Goal: Information Seeking & Learning: Learn about a topic

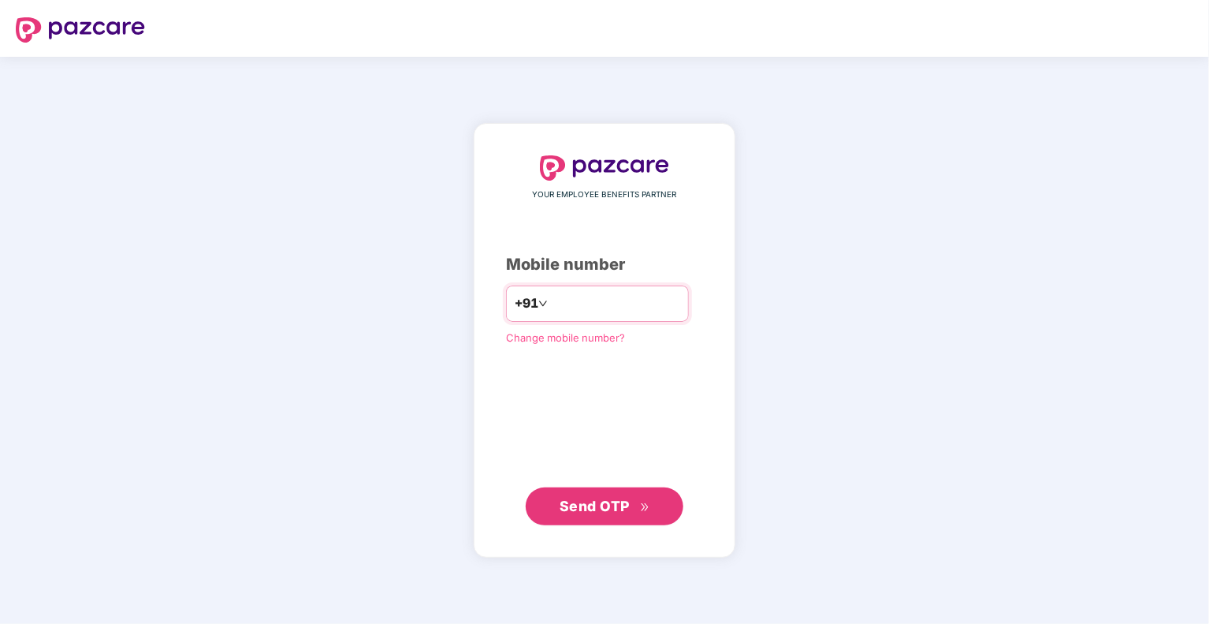
click at [551, 299] on input "number" at bounding box center [615, 303] width 129 height 25
type input "**********"
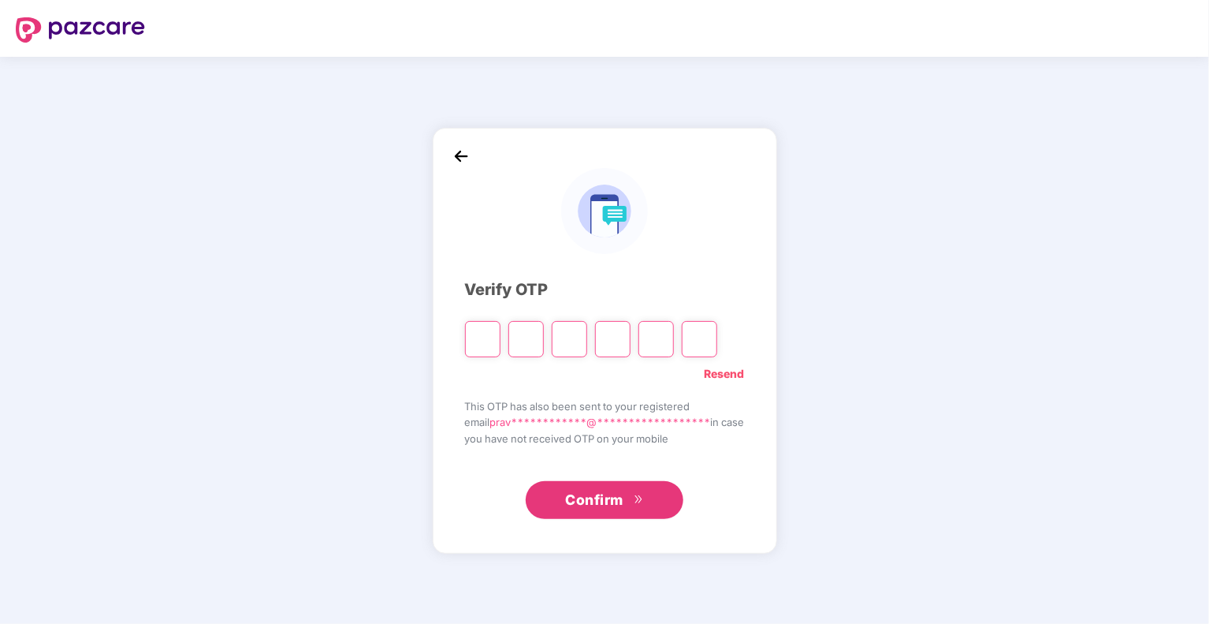
paste input "*"
type input "*"
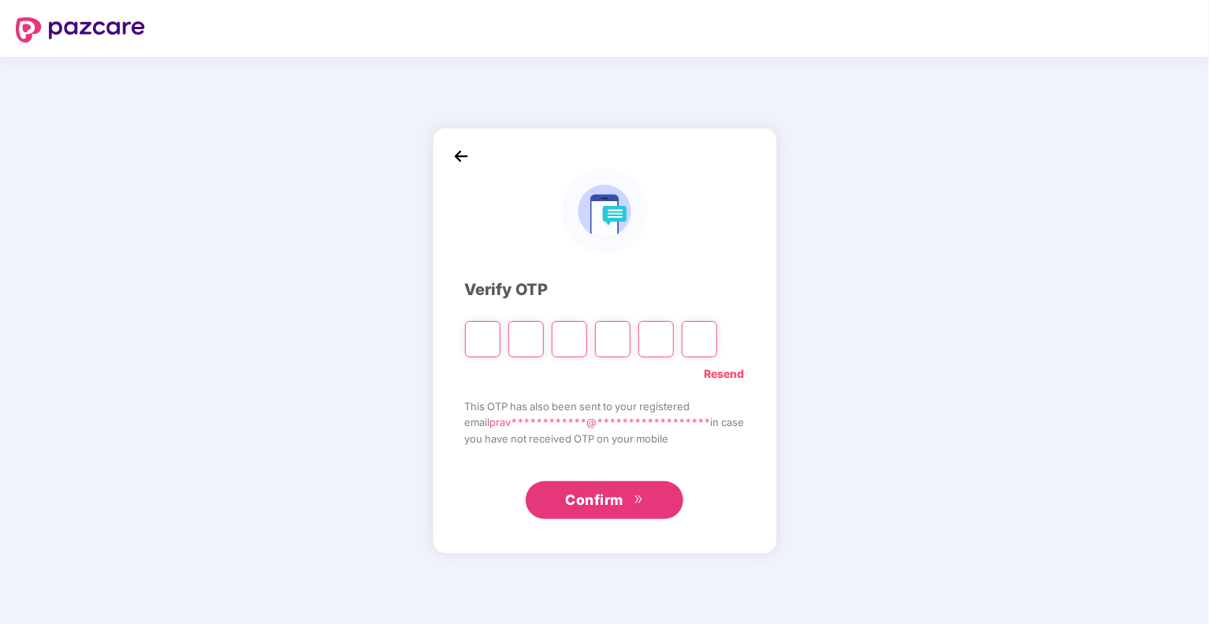
type input "*"
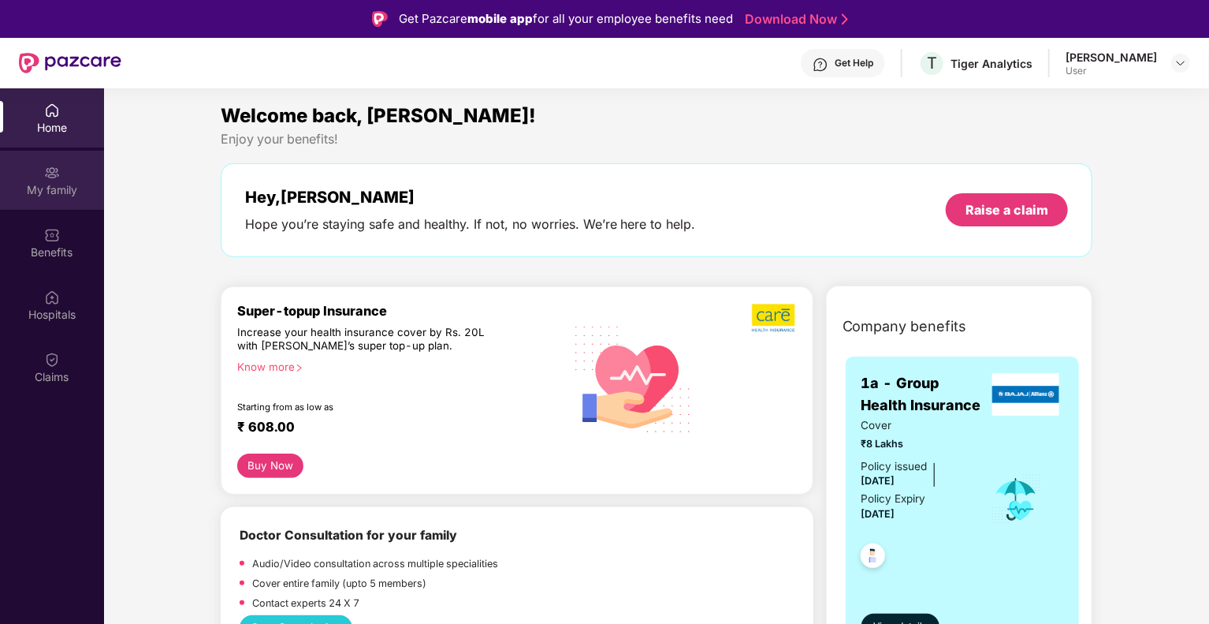
click at [66, 177] on div "My family" at bounding box center [52, 180] width 104 height 59
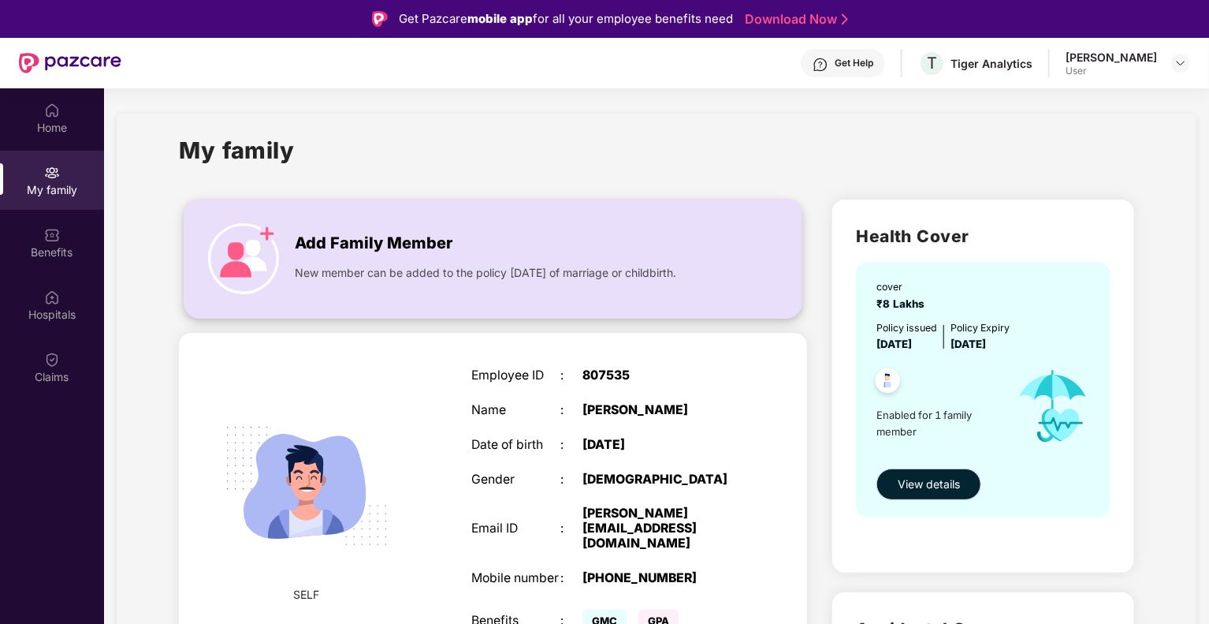
click at [265, 228] on img at bounding box center [243, 258] width 71 height 71
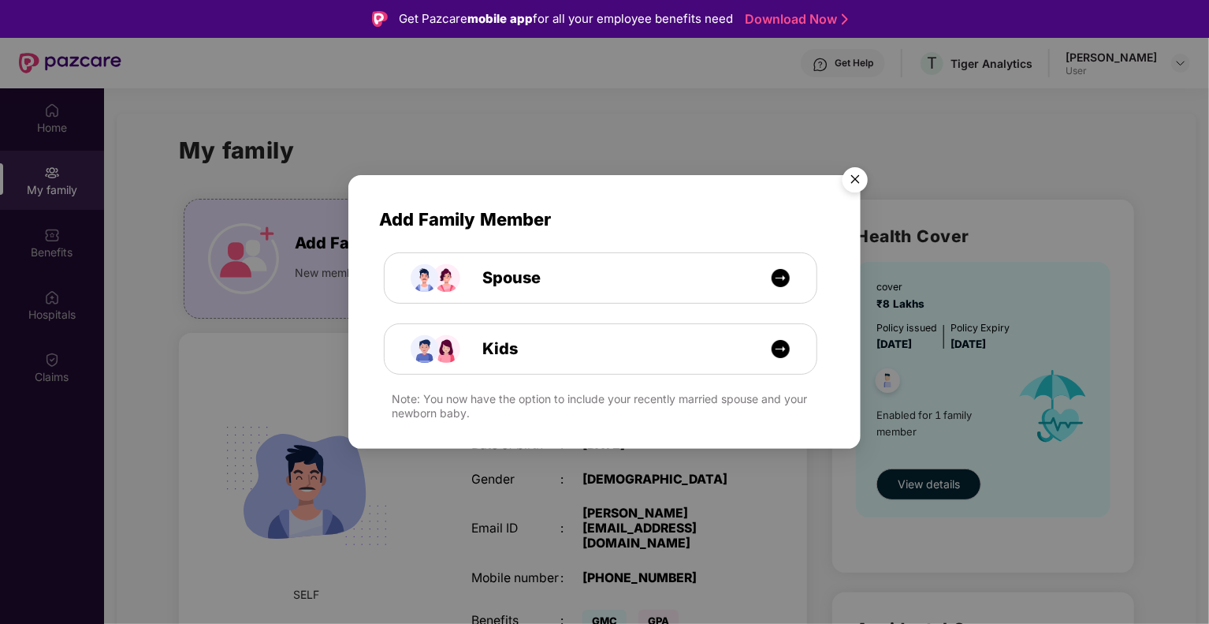
click at [854, 175] on img "Close" at bounding box center [855, 182] width 44 height 44
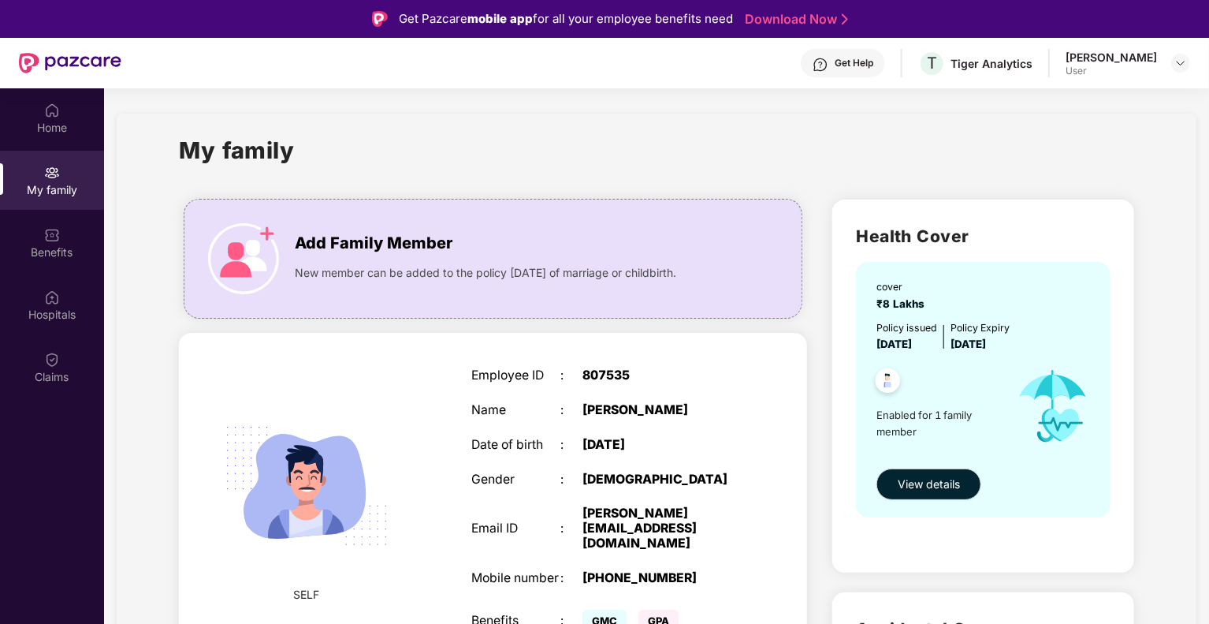
click at [845, 60] on div "Get Help" at bounding box center [854, 63] width 39 height 13
click at [986, 343] on span "[DATE]" at bounding box center [968, 343] width 35 height 13
click at [1175, 77] on div "Get Help T Tiger Analytics [PERSON_NAME] User" at bounding box center [655, 63] width 1069 height 50
click at [1176, 68] on img at bounding box center [1181, 63] width 13 height 13
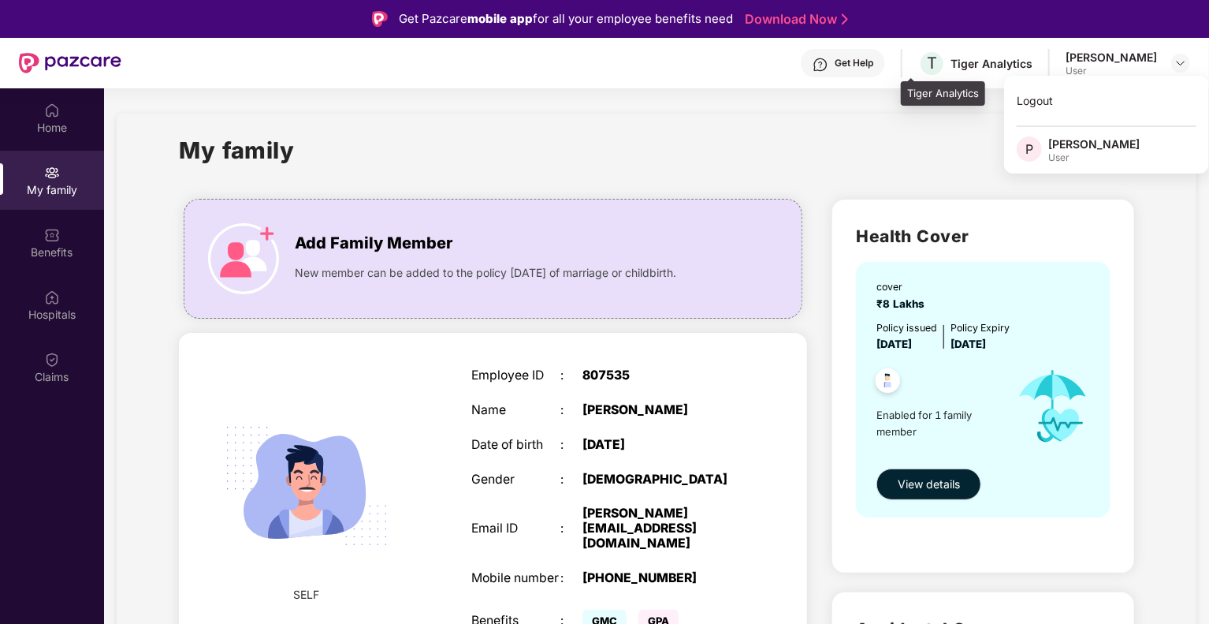
click at [968, 68] on div "Tiger Analytics" at bounding box center [992, 63] width 82 height 15
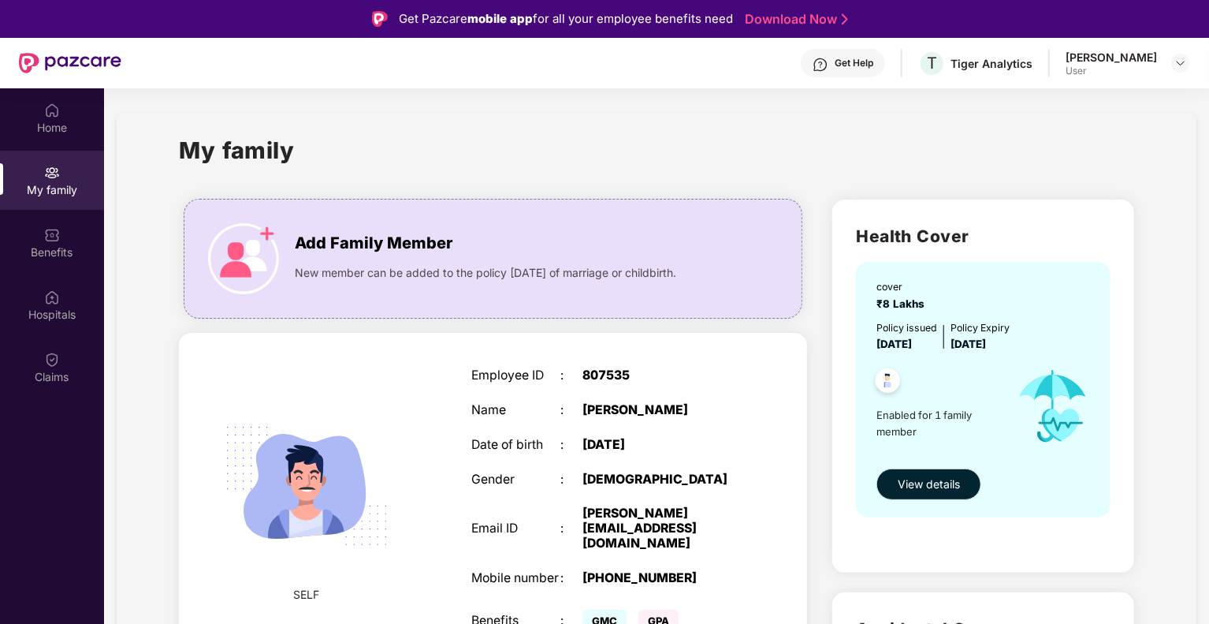
click at [937, 482] on span "View details" at bounding box center [929, 483] width 62 height 17
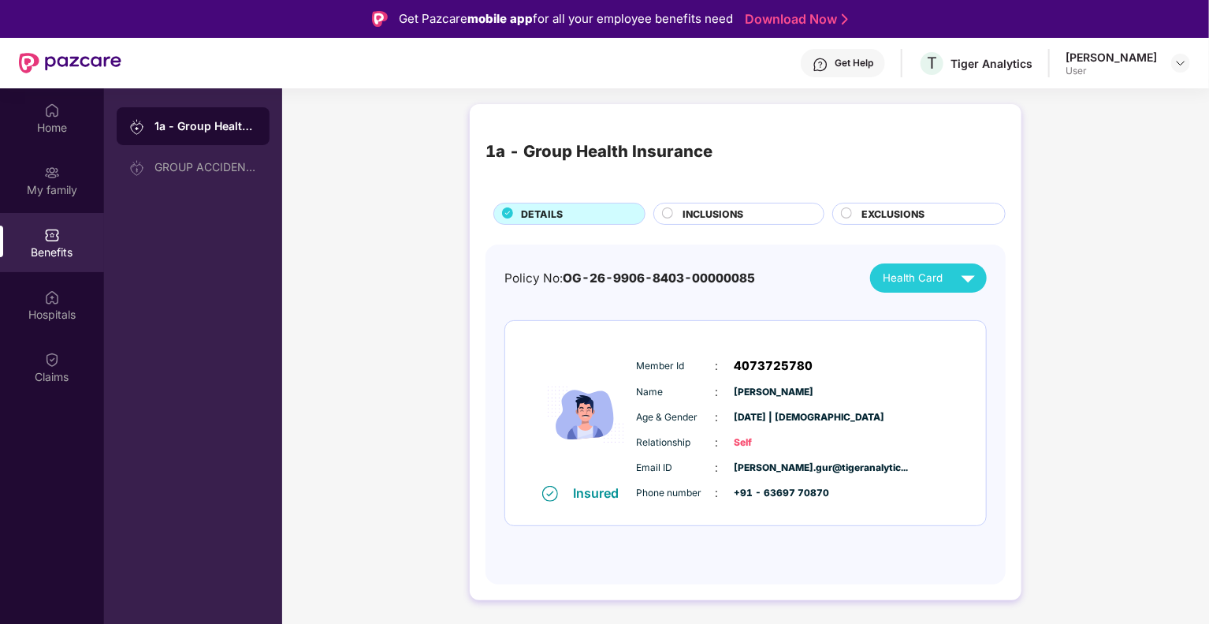
click at [962, 274] on img at bounding box center [969, 278] width 28 height 28
click at [878, 217] on span "EXCLUSIONS" at bounding box center [893, 214] width 63 height 15
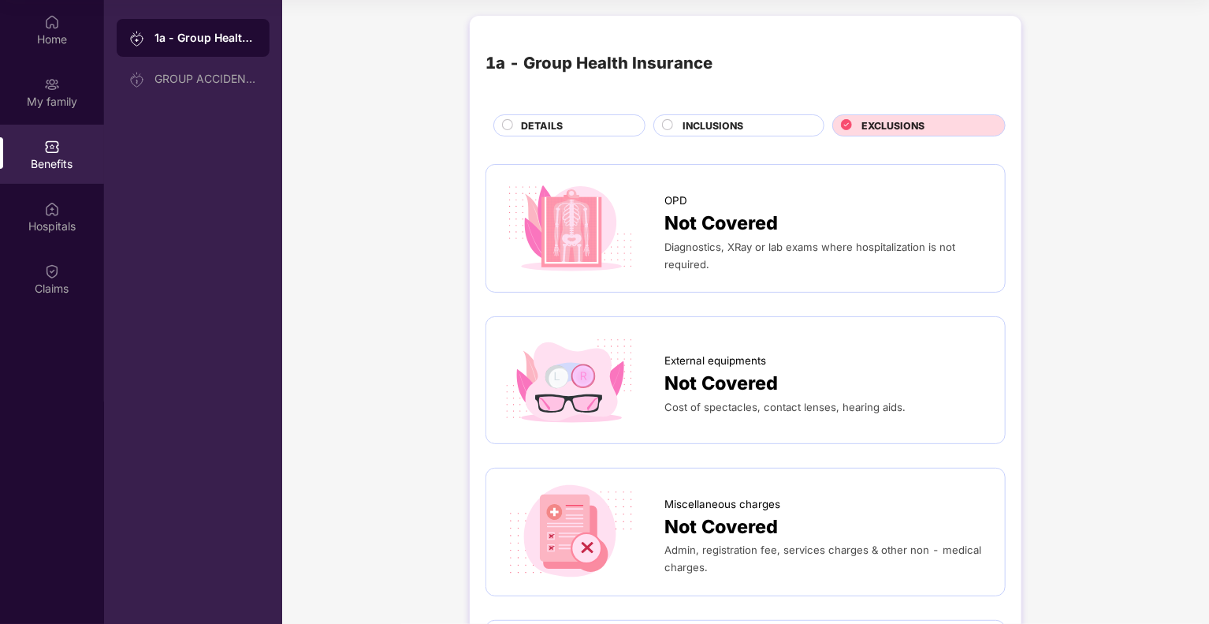
click at [716, 132] on span "INCLUSIONS" at bounding box center [713, 125] width 61 height 15
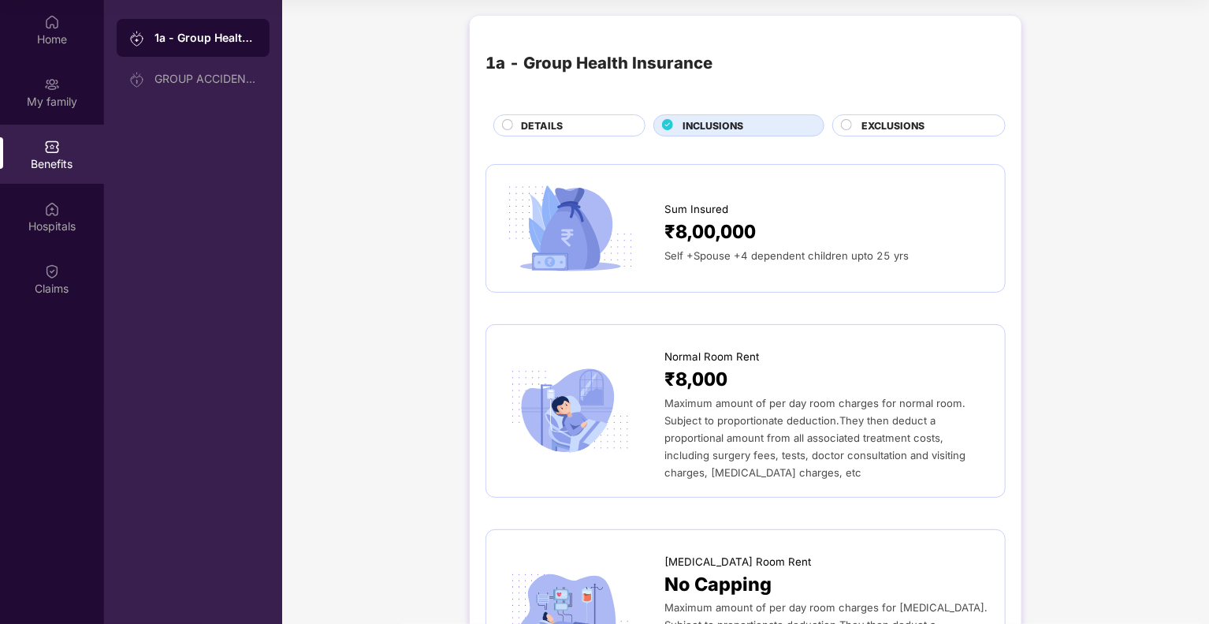
click at [507, 115] on div "DETAILS" at bounding box center [570, 125] width 152 height 22
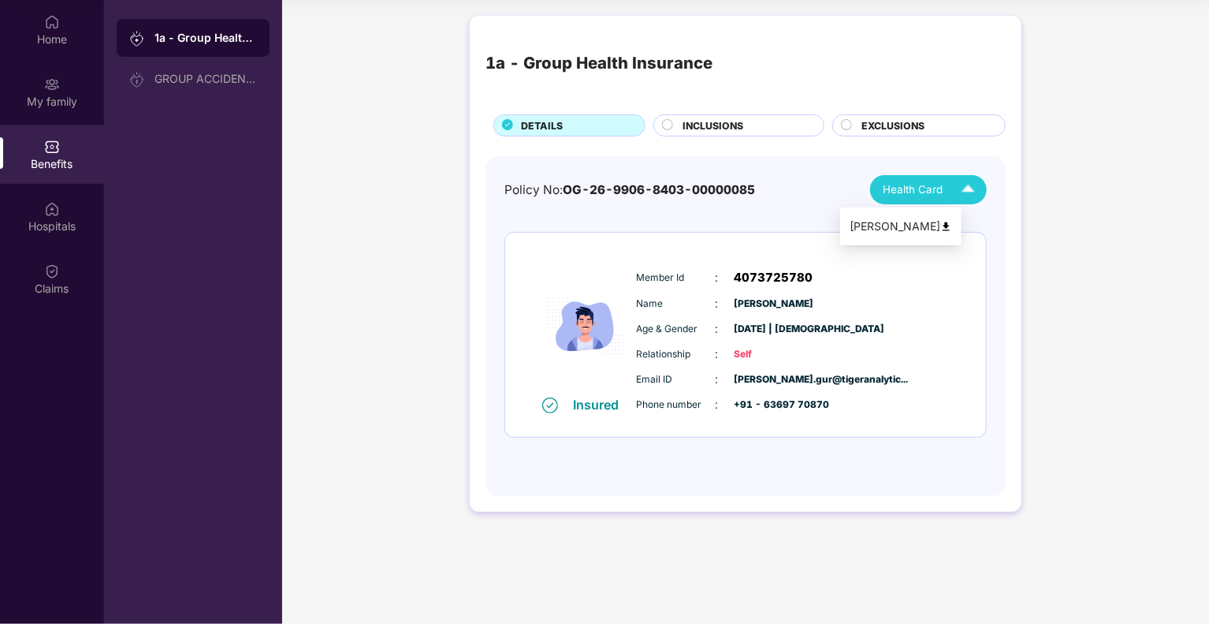
click at [912, 188] on span "Health Card" at bounding box center [913, 189] width 60 height 17
click at [732, 224] on div "Policy No: OG-26-9906-8403-00000085 Health Card Insured Member Id : 4073725780 …" at bounding box center [746, 318] width 483 height 286
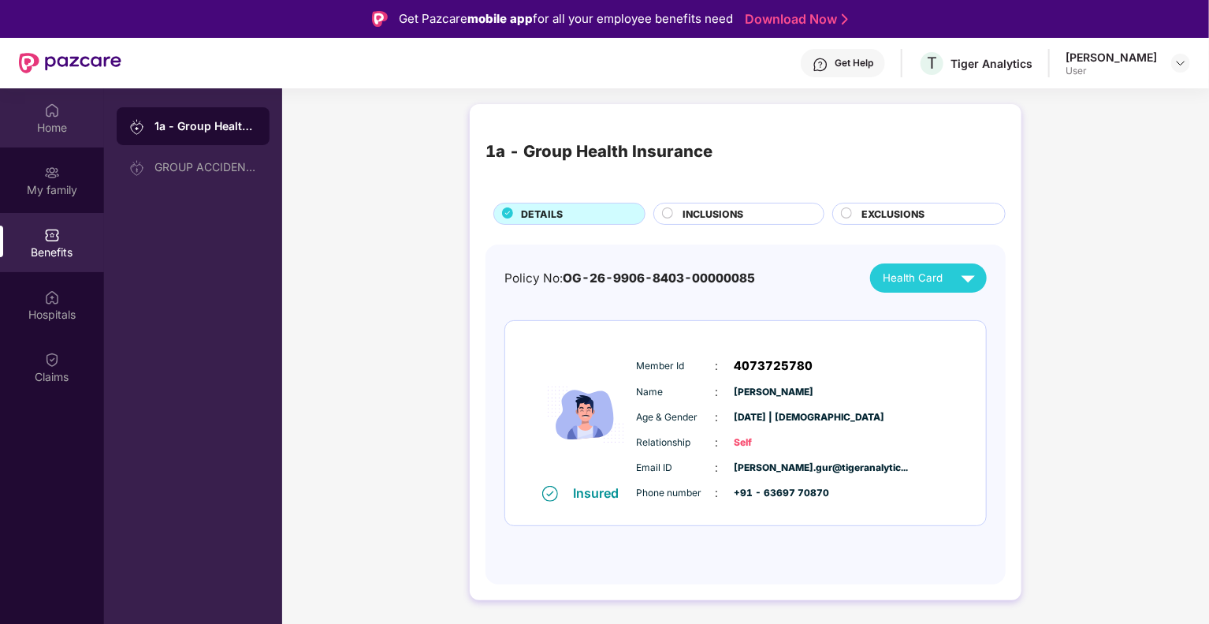
click at [50, 128] on div "Home" at bounding box center [52, 128] width 104 height 16
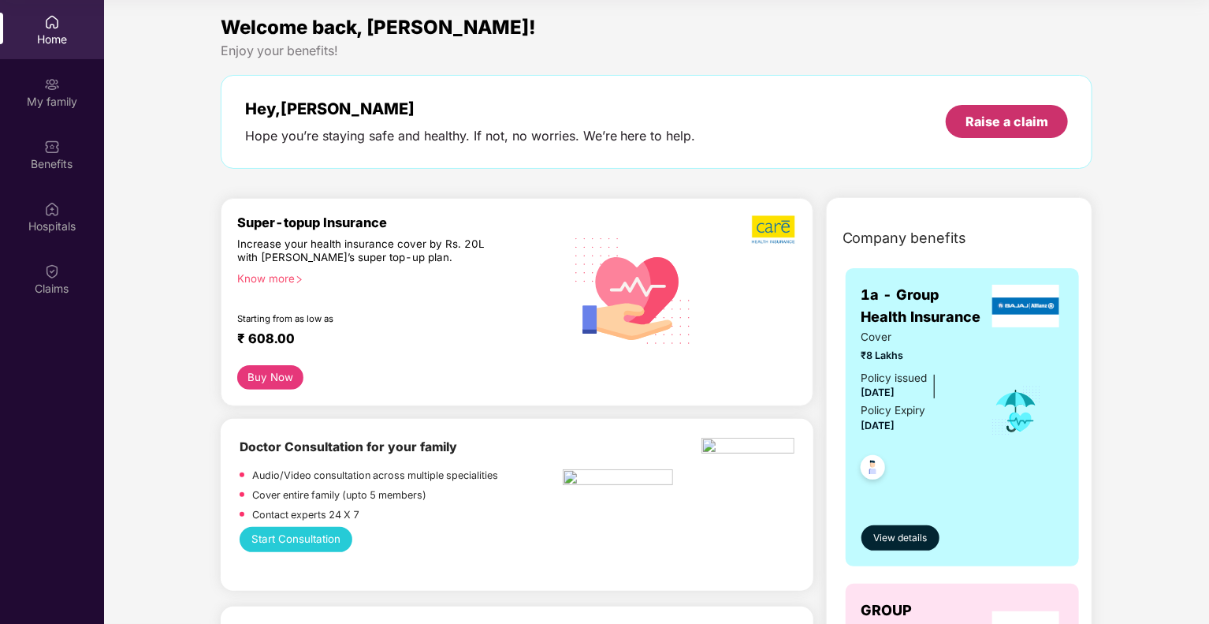
click at [1003, 123] on div "Raise a claim" at bounding box center [1007, 121] width 83 height 17
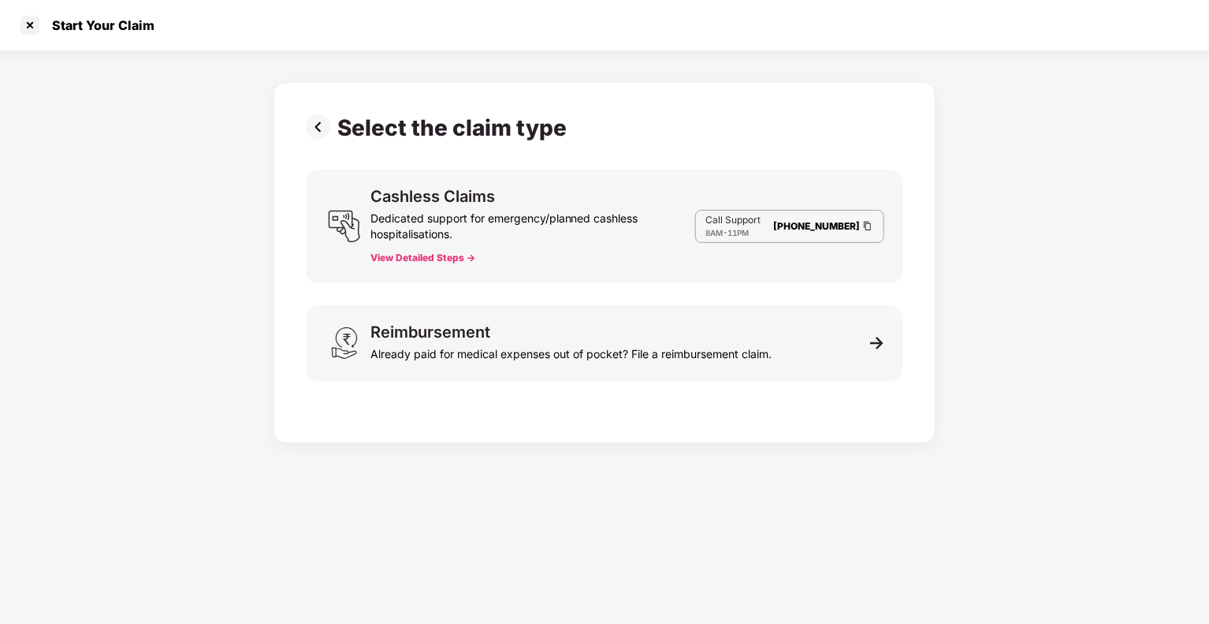
scroll to position [38, 0]
click at [315, 120] on img at bounding box center [322, 126] width 32 height 25
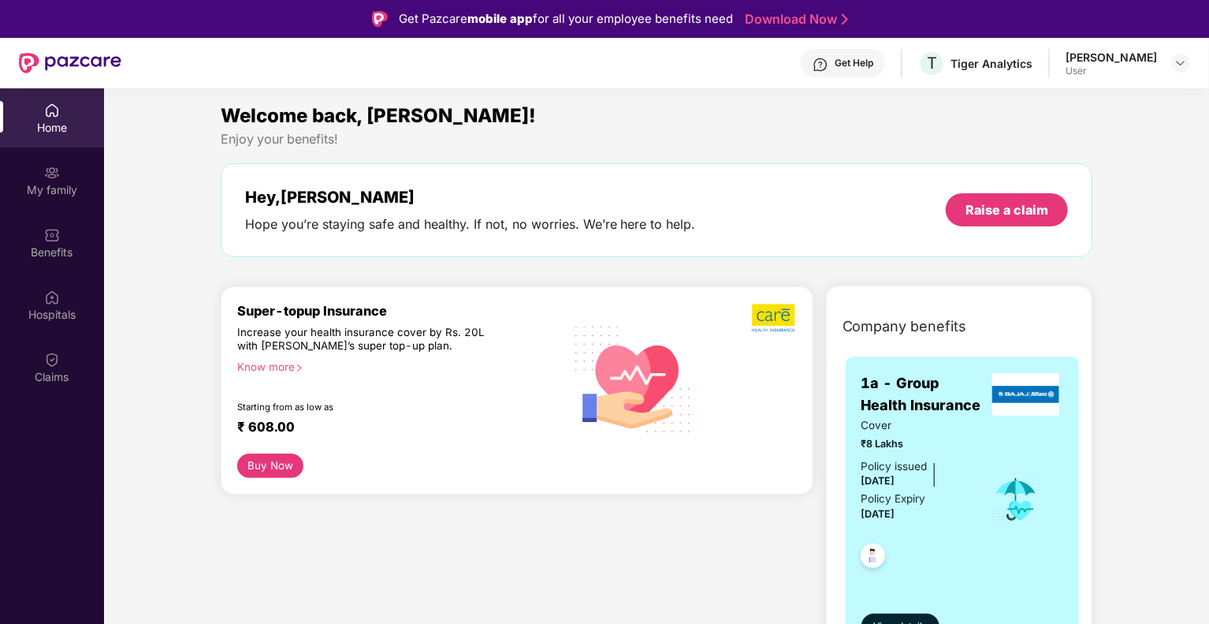
scroll to position [0, 0]
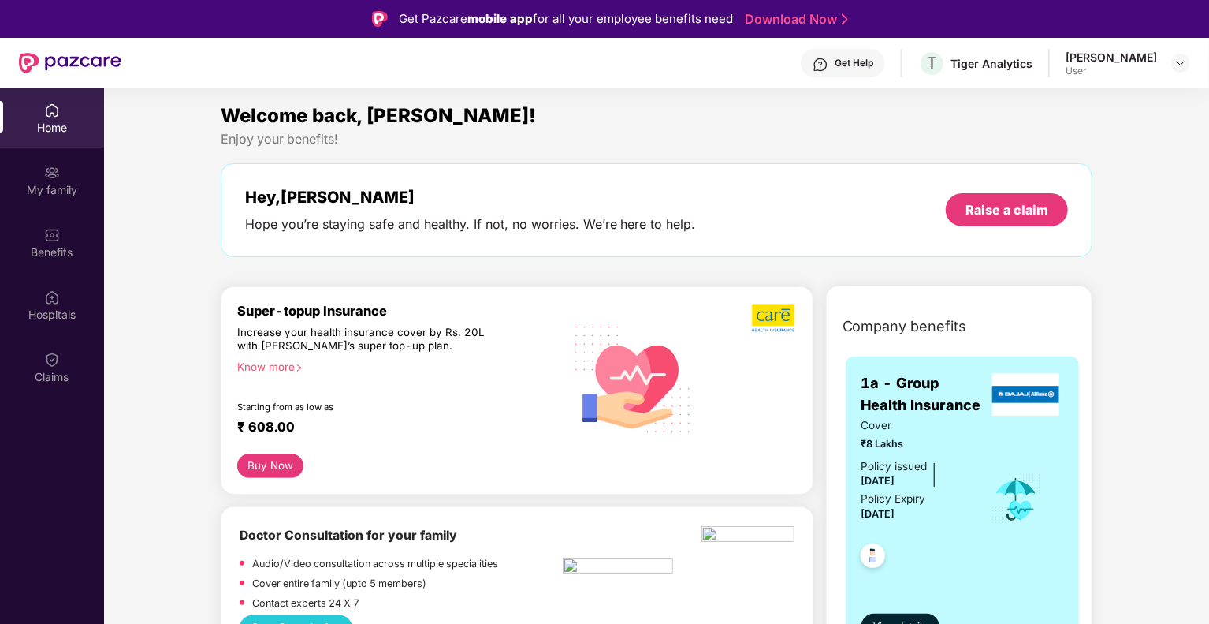
click at [838, 61] on div "Get Help" at bounding box center [854, 63] width 39 height 13
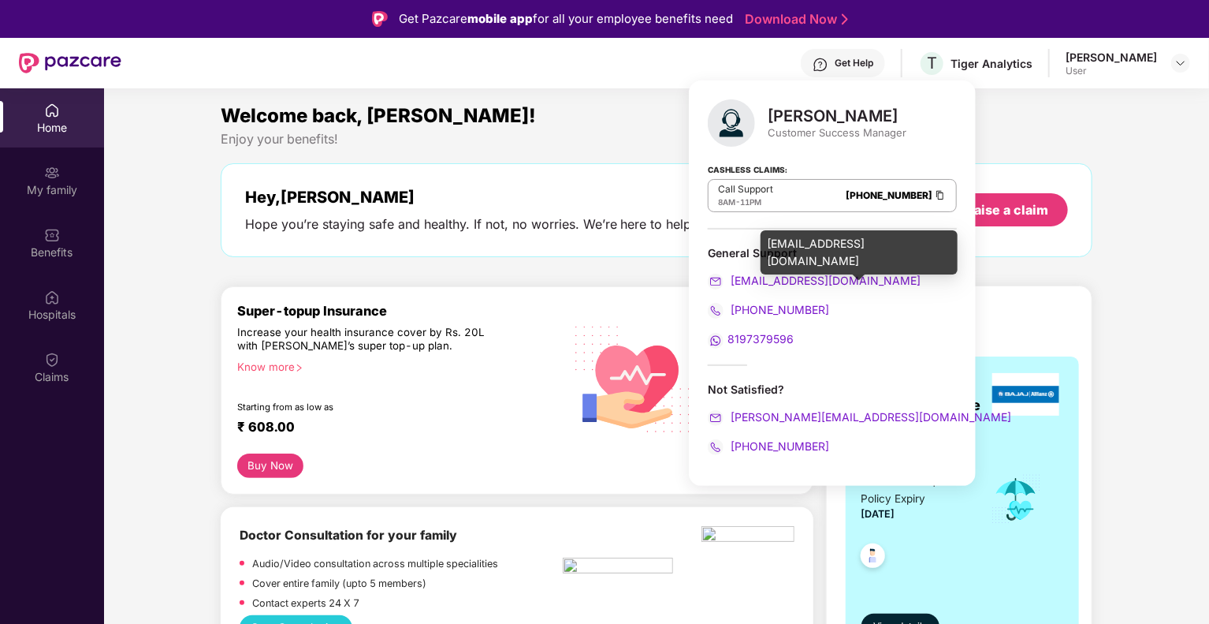
click at [796, 279] on span "[EMAIL_ADDRESS][DOMAIN_NAME]" at bounding box center [824, 280] width 193 height 13
click at [780, 282] on span "[EMAIL_ADDRESS][DOMAIN_NAME]" at bounding box center [824, 280] width 193 height 13
drag, startPoint x: 840, startPoint y: 277, endPoint x: 826, endPoint y: 279, distance: 13.6
click at [826, 279] on span "[EMAIL_ADDRESS][DOMAIN_NAME]" at bounding box center [824, 280] width 193 height 13
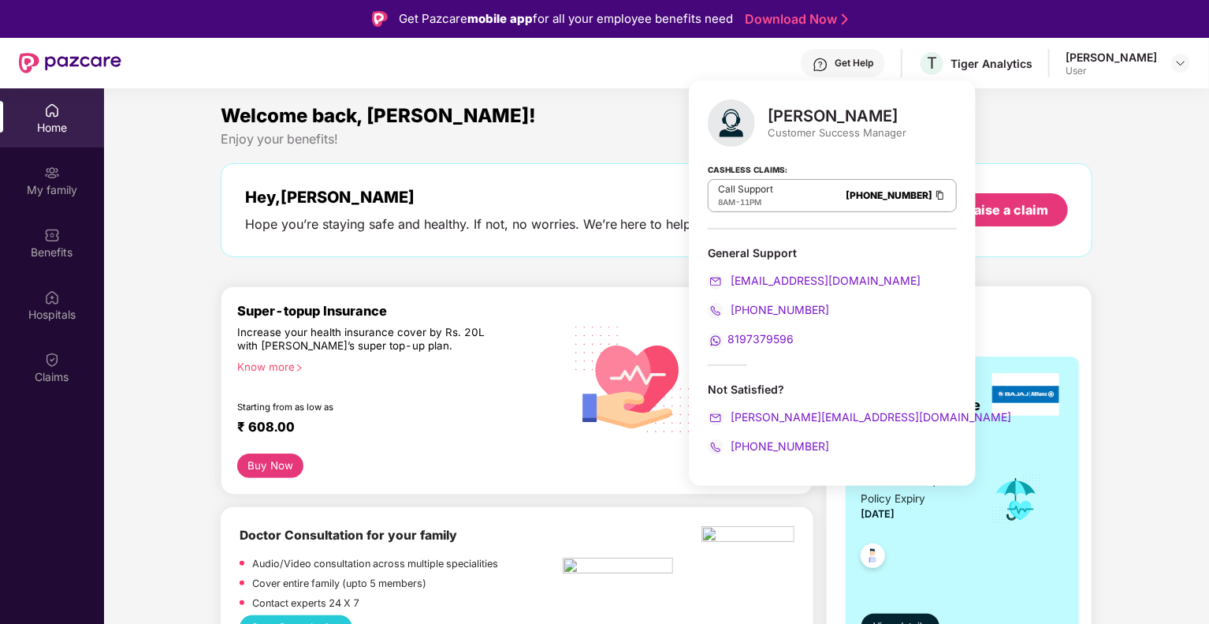
click at [475, 235] on div "Hey, [PERSON_NAME] Hope you’re staying safe and healthy. If not, no worries. We…" at bounding box center [657, 210] width 873 height 94
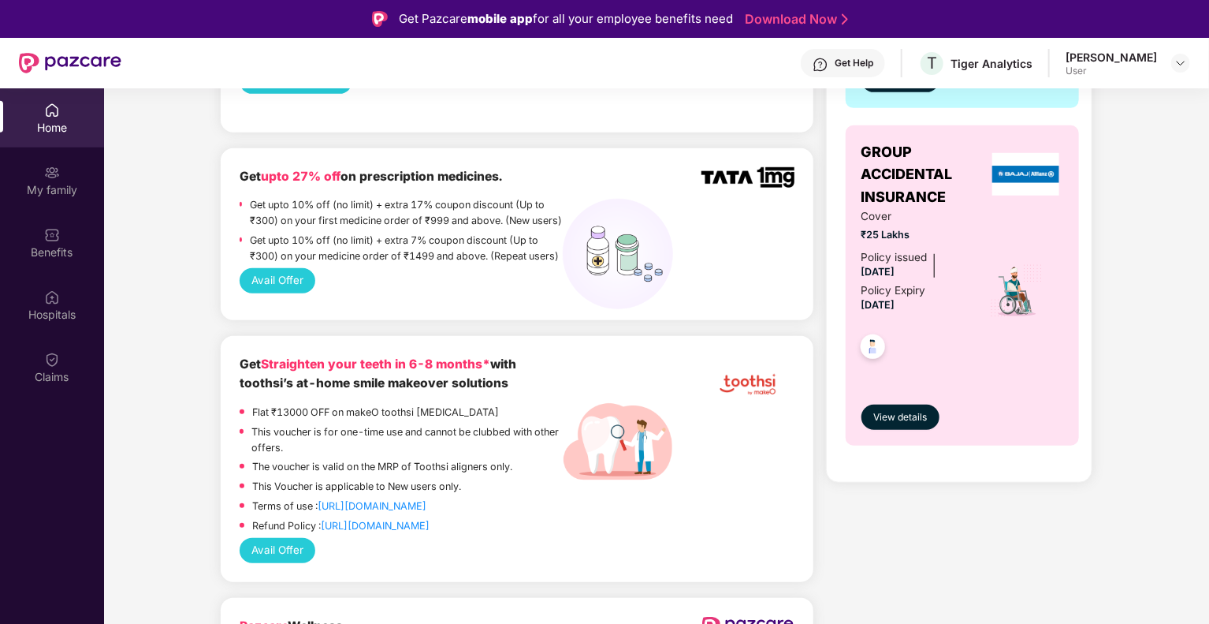
scroll to position [552, 0]
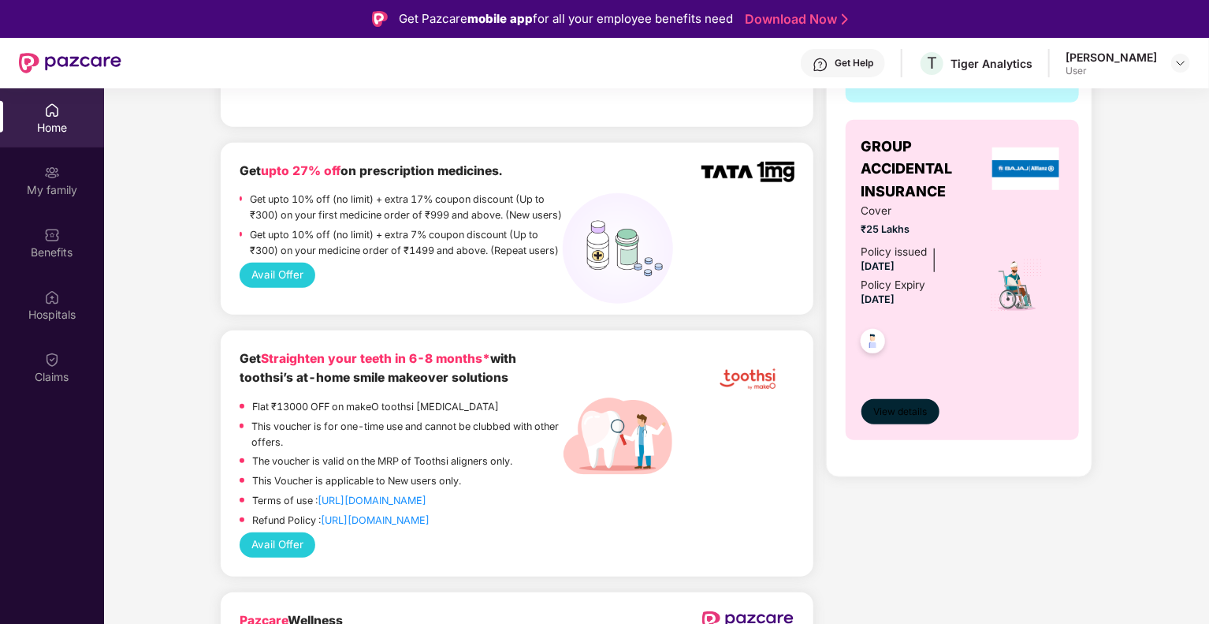
click at [915, 407] on span "View details" at bounding box center [901, 411] width 54 height 15
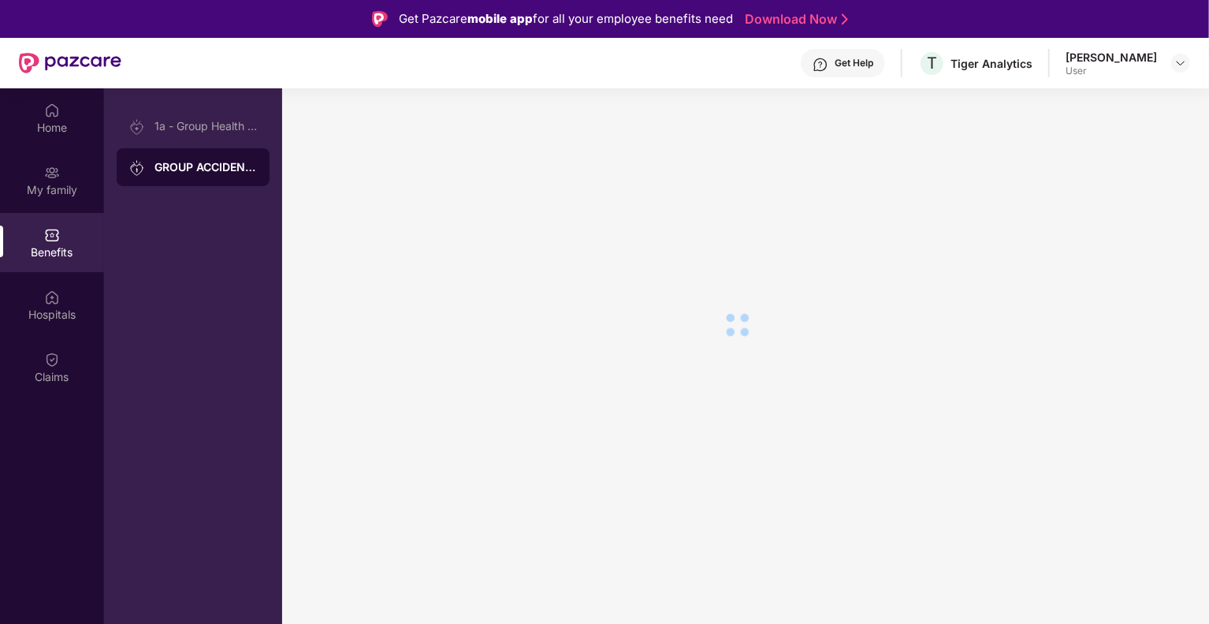
scroll to position [0, 0]
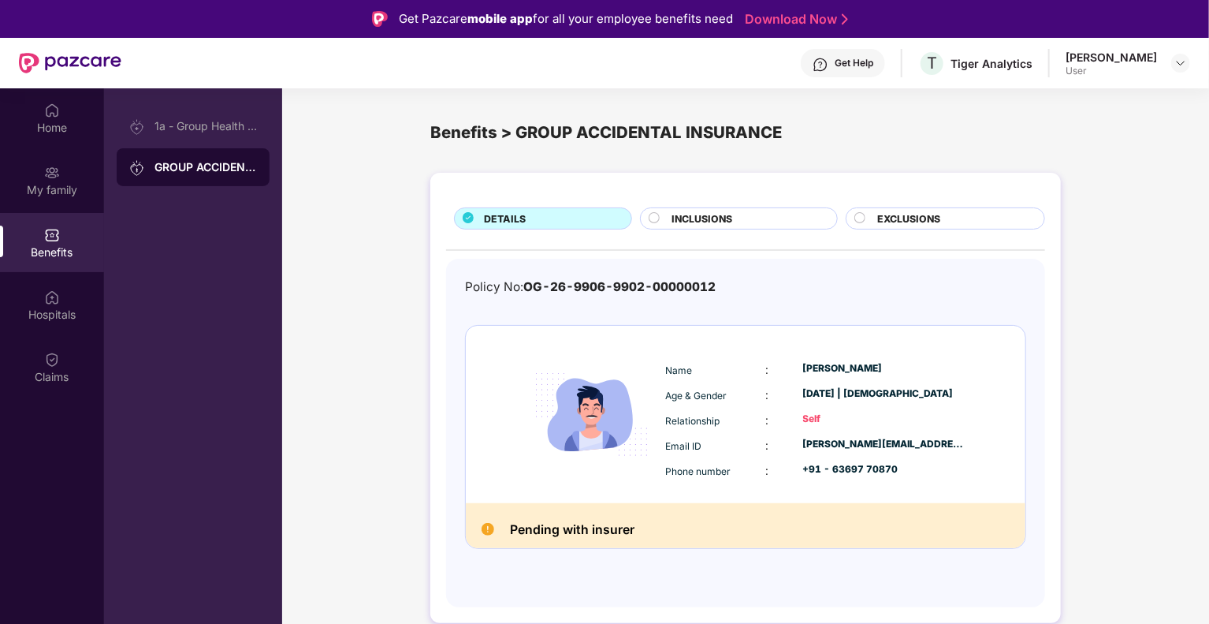
click at [704, 198] on div "DETAILS INCLUSIONS EXCLUSIONS Policy No: OG-26-9906-9902-00000012 Name : [PERSO…" at bounding box center [745, 398] width 631 height 450
click at [705, 208] on div "INCLUSIONS" at bounding box center [738, 218] width 197 height 22
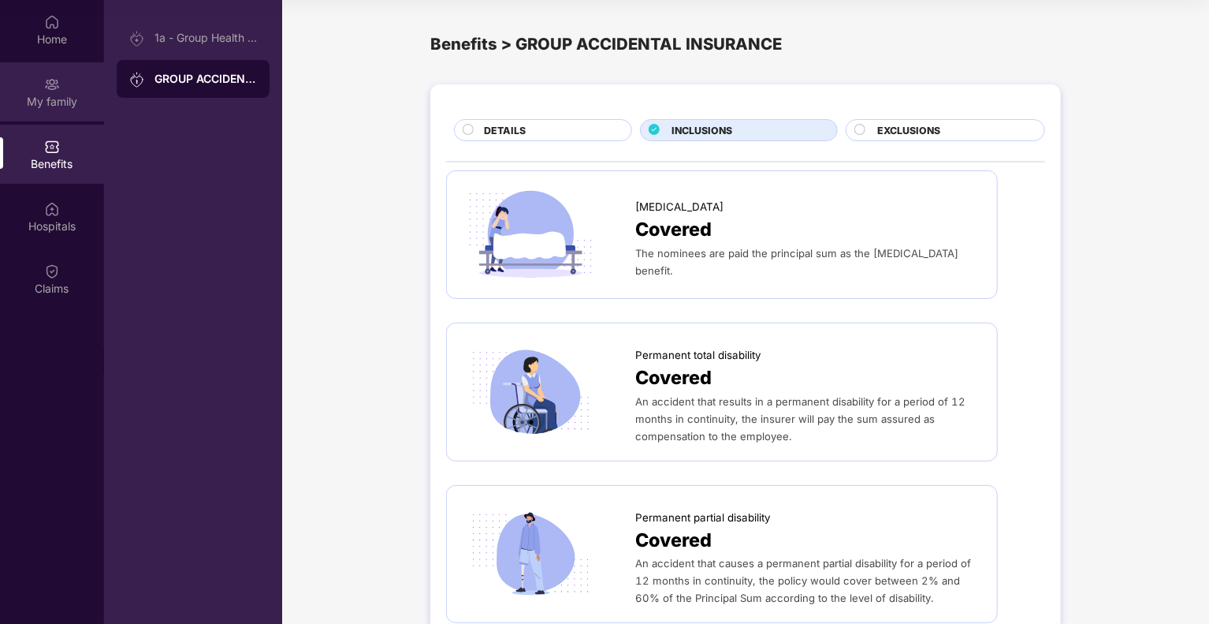
click at [55, 116] on div "My family" at bounding box center [52, 91] width 104 height 59
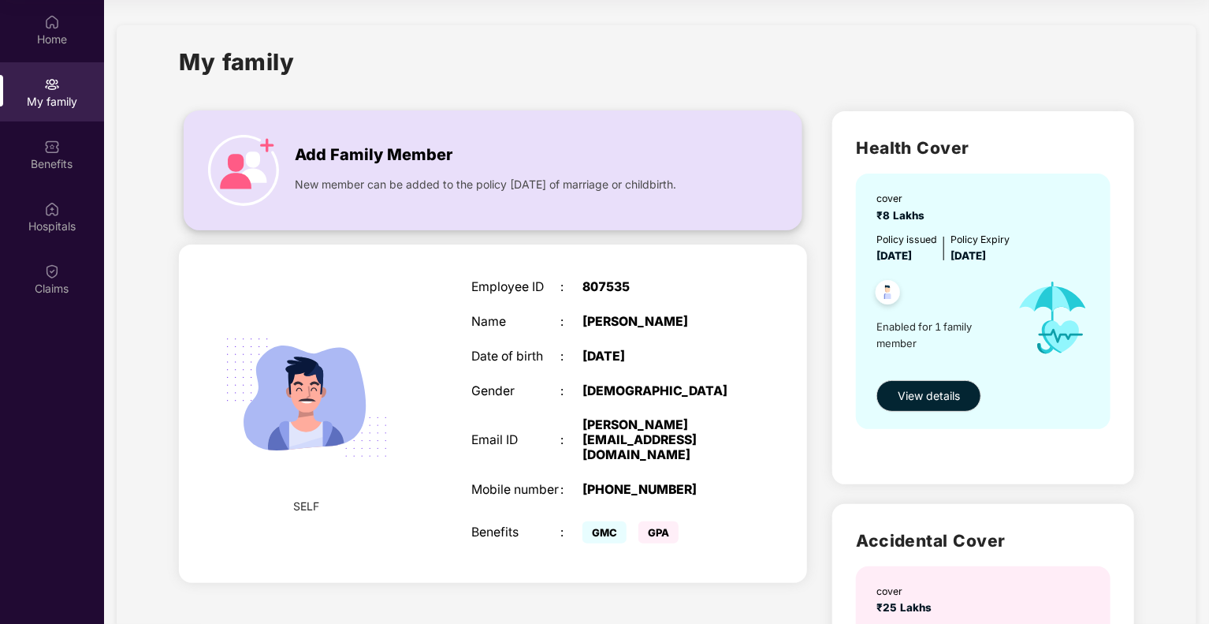
click at [359, 188] on span "New member can be added to the policy [DATE] of marriage or childbirth." at bounding box center [486, 184] width 382 height 17
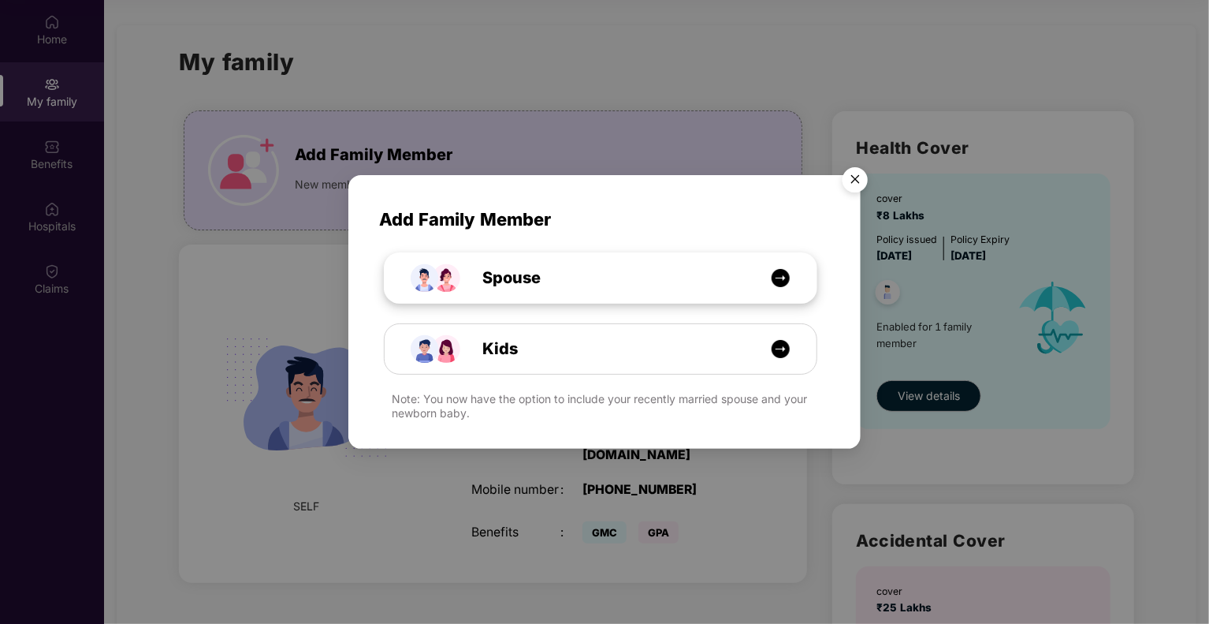
click at [694, 296] on div "Spouse" at bounding box center [601, 278] width 432 height 50
select select "****"
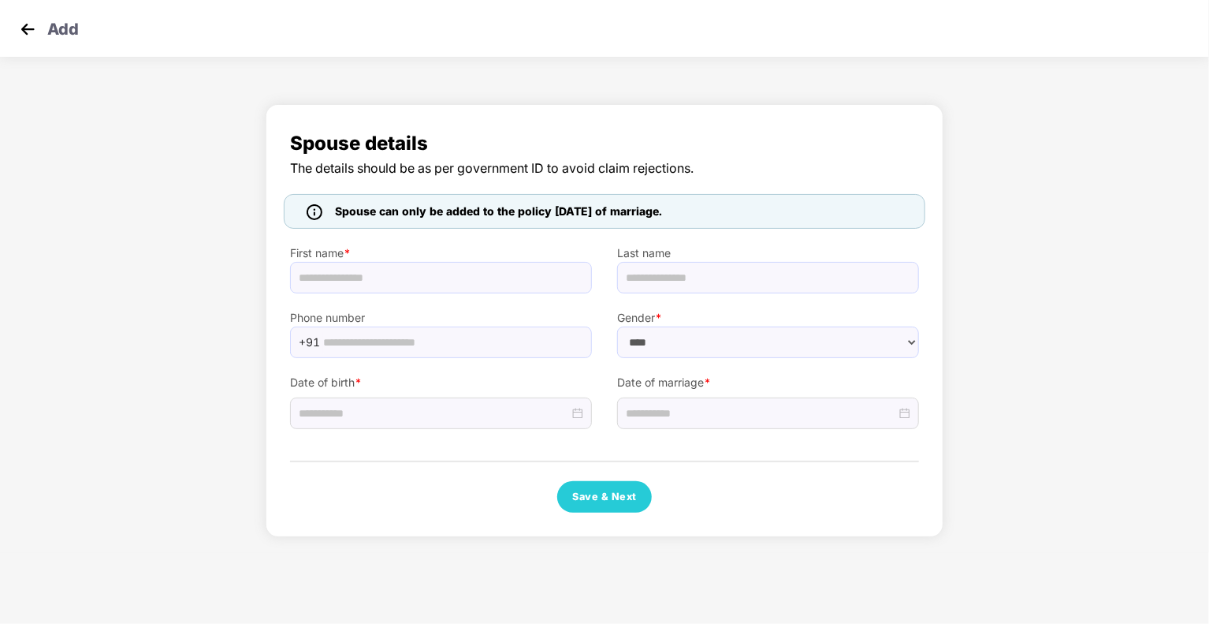
drag, startPoint x: 345, startPoint y: 211, endPoint x: 713, endPoint y: 207, distance: 368.2
click at [713, 207] on div "Spouse can only be added to the policy [DATE] of marriage." at bounding box center [605, 211] width 642 height 35
click at [171, 272] on div "Spouse details The details should be as per government ID to avoid claim reject…" at bounding box center [604, 324] width 1209 height 457
click at [16, 35] on img at bounding box center [28, 29] width 24 height 24
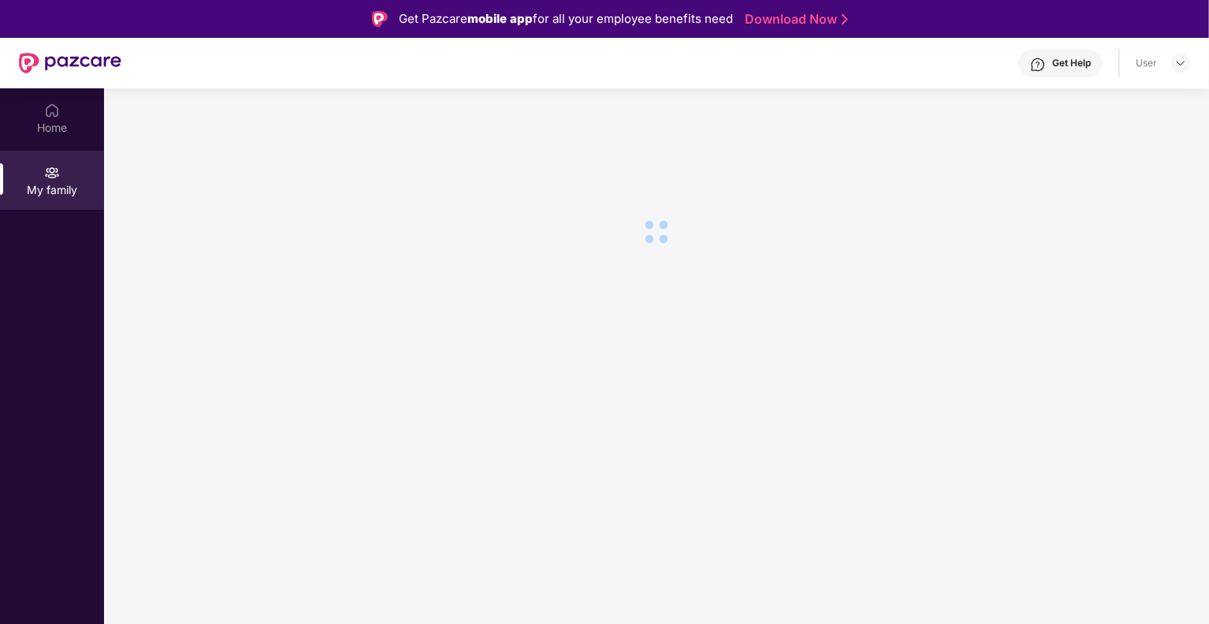
scroll to position [88, 0]
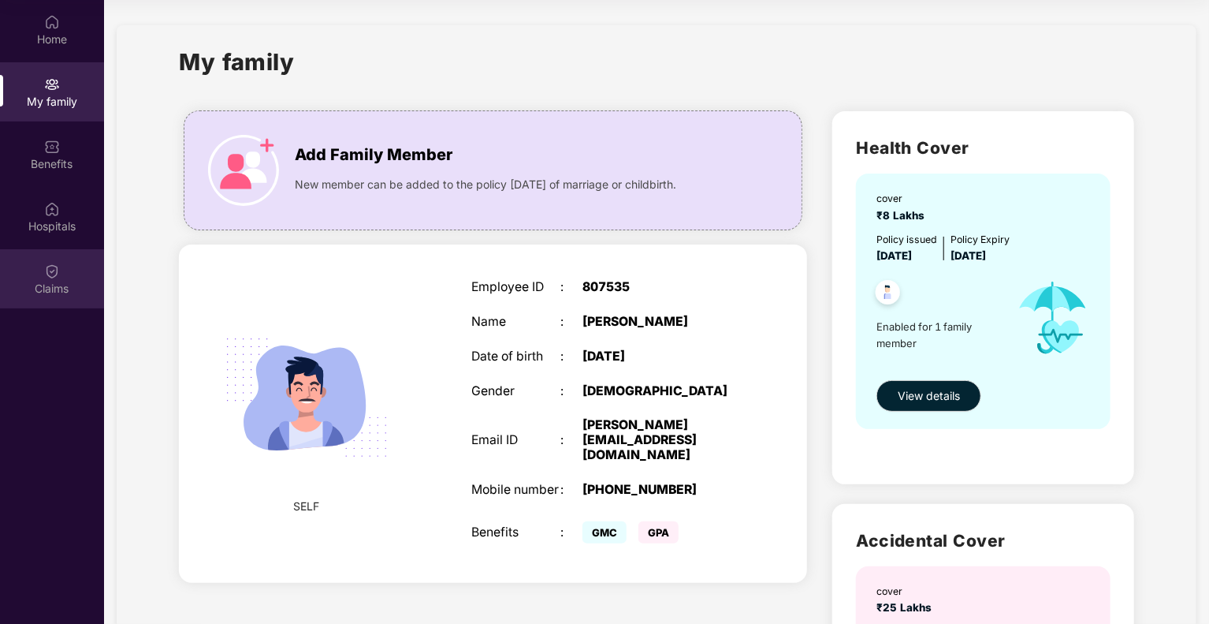
click at [57, 263] on img at bounding box center [52, 271] width 16 height 16
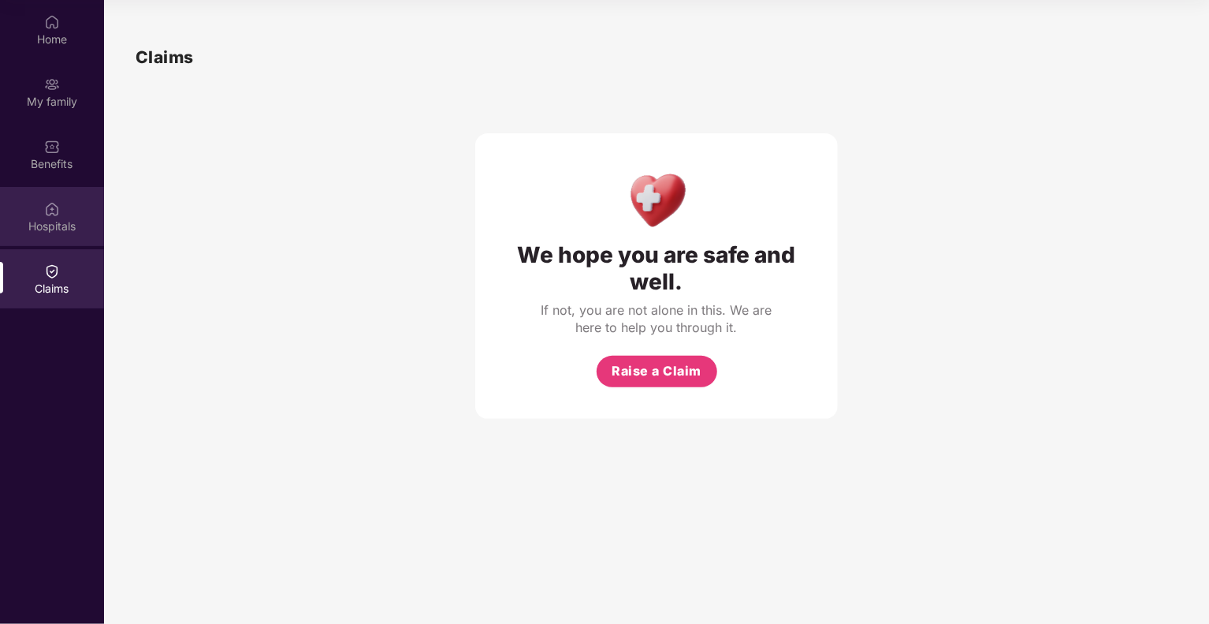
click at [76, 223] on div "Hospitals" at bounding box center [52, 226] width 104 height 16
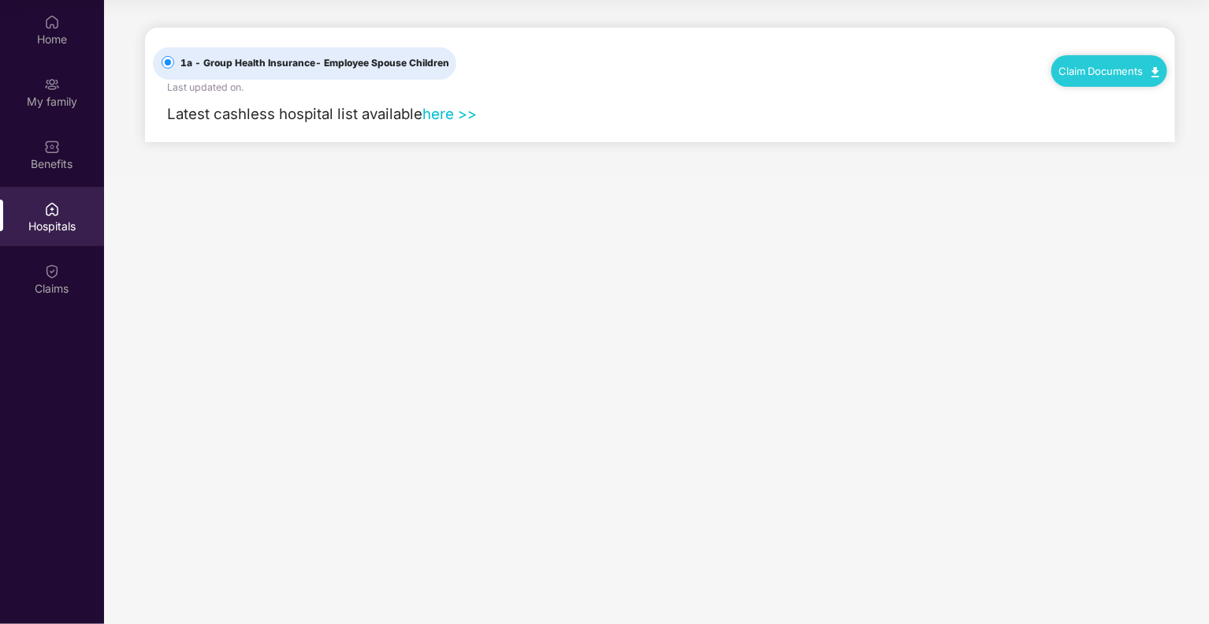
click at [468, 114] on link "here >>" at bounding box center [450, 113] width 54 height 17
click at [52, 43] on div "Home" at bounding box center [52, 40] width 104 height 16
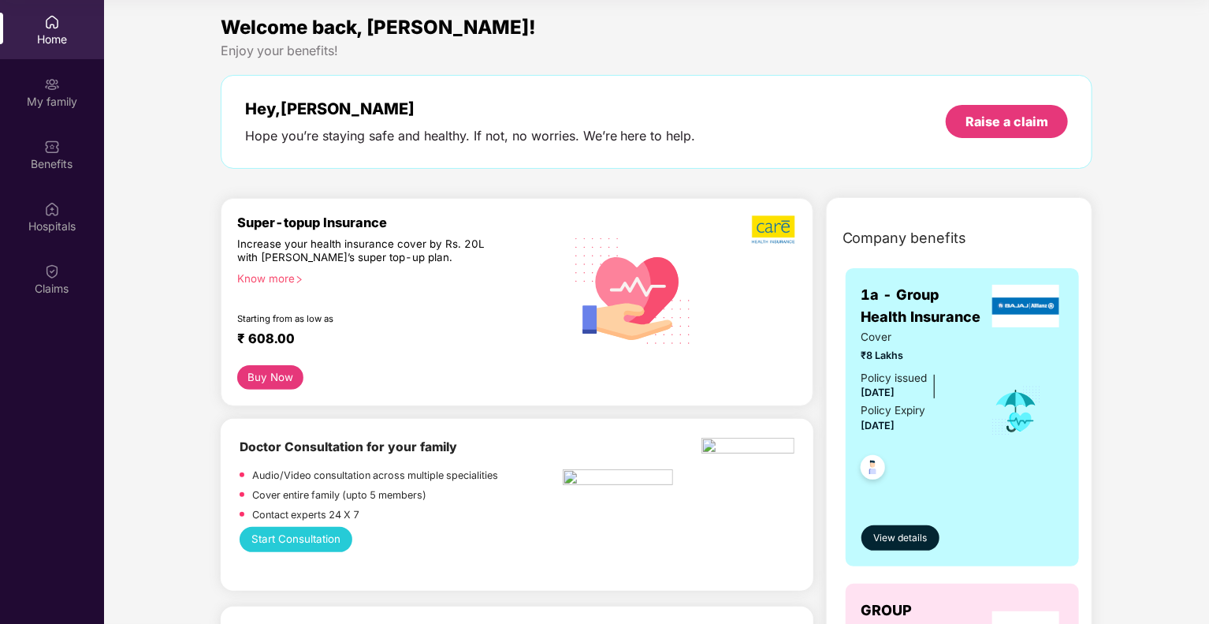
click at [264, 280] on div "Know more" at bounding box center [395, 277] width 317 height 11
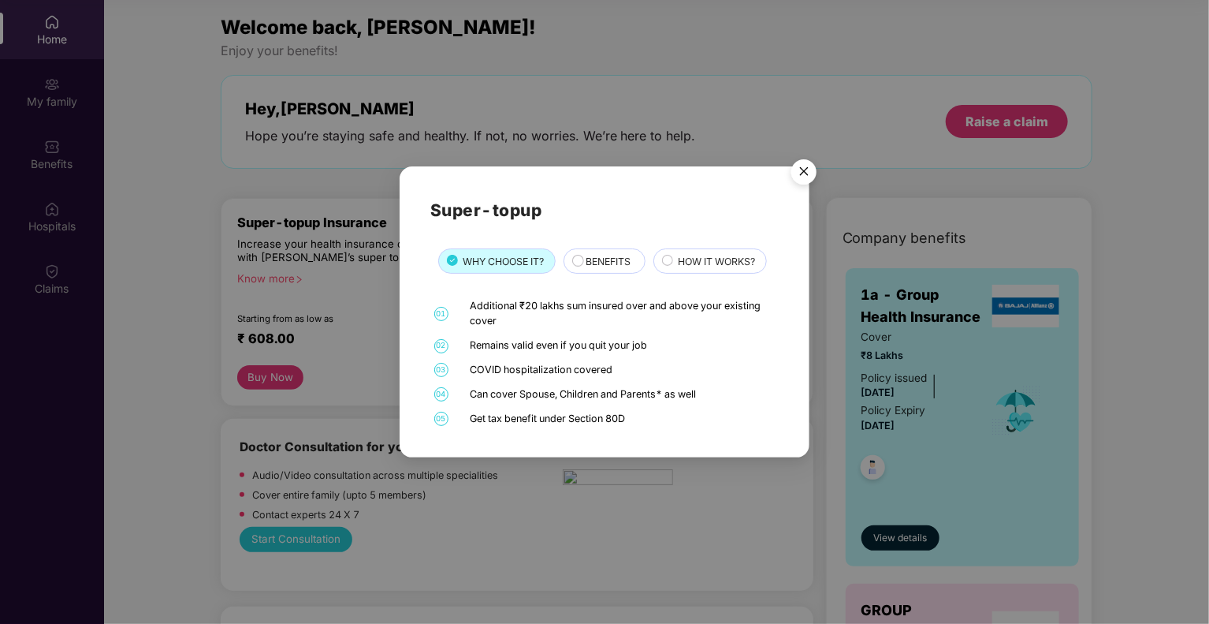
click at [803, 164] on img "Close" at bounding box center [804, 174] width 44 height 44
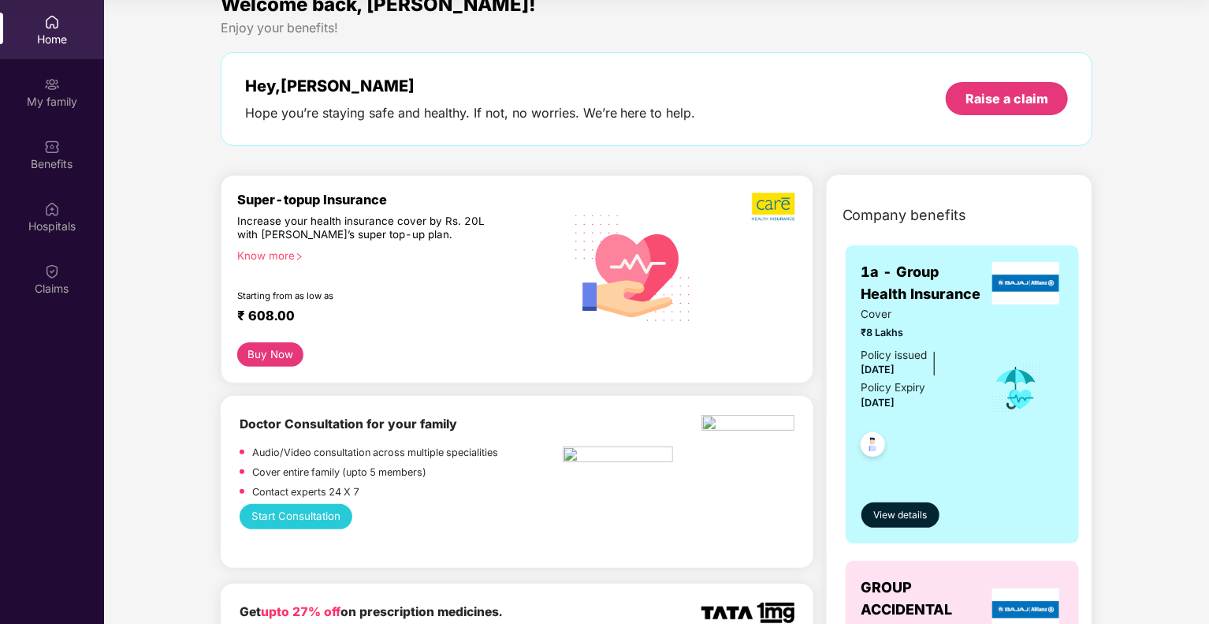
scroll to position [0, 0]
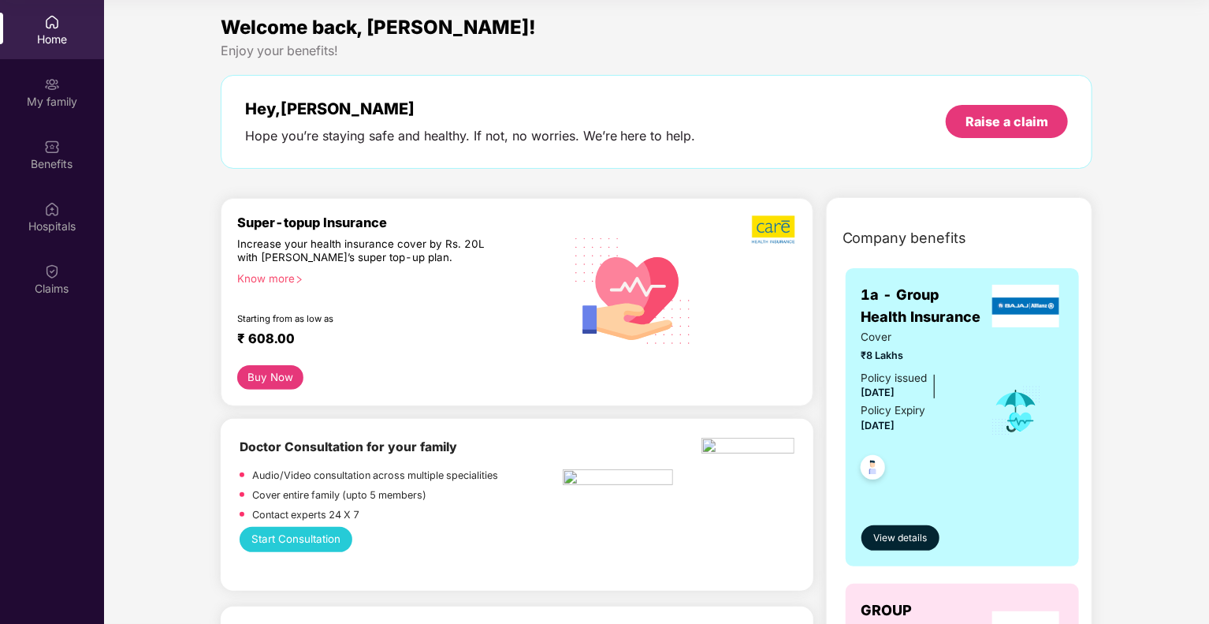
click at [288, 278] on div "Know more" at bounding box center [395, 277] width 317 height 11
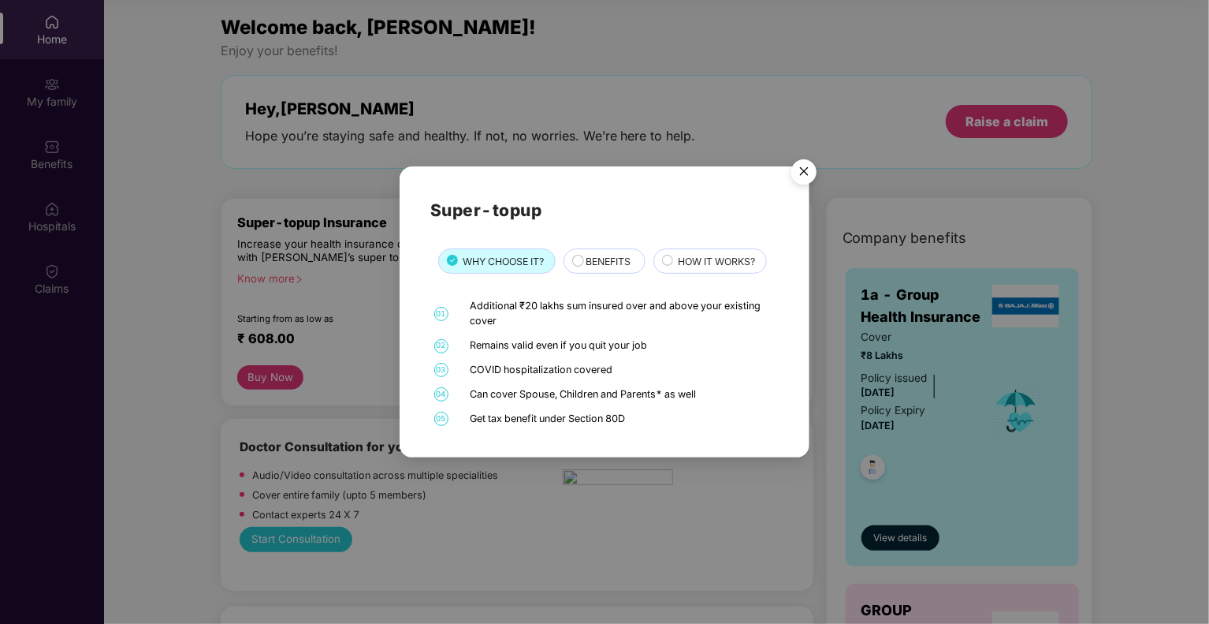
click at [589, 258] on span "BENEFITS" at bounding box center [608, 261] width 45 height 15
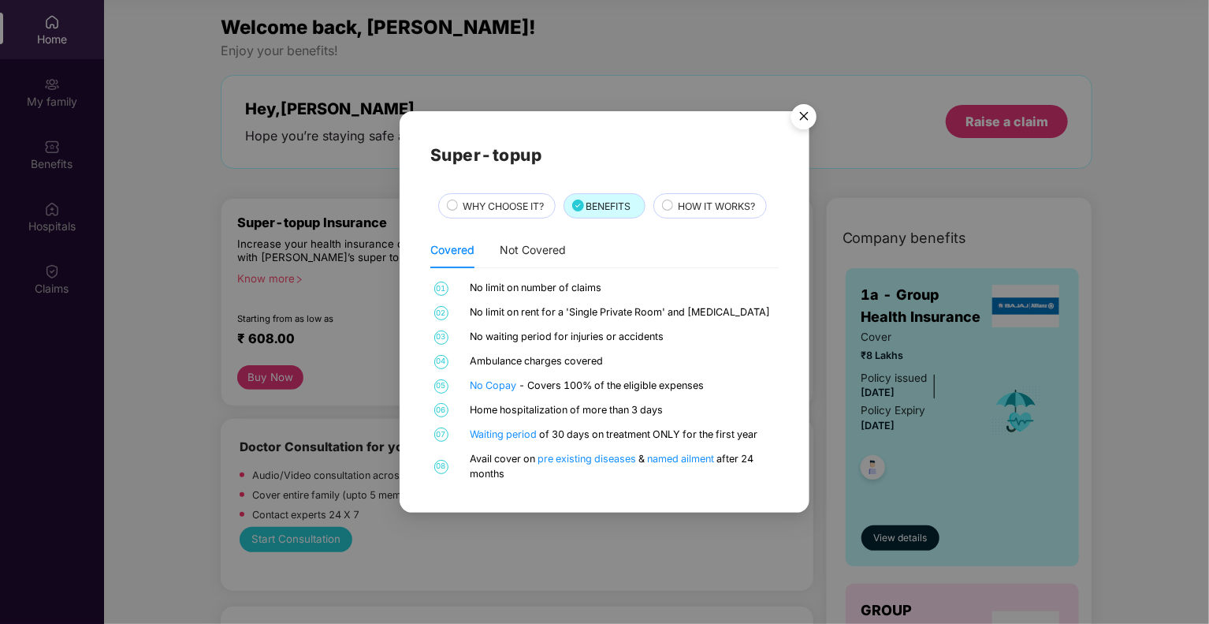
click at [741, 207] on span "HOW IT WORKS?" at bounding box center [716, 206] width 77 height 15
